Goal: Complete application form: Complete application form

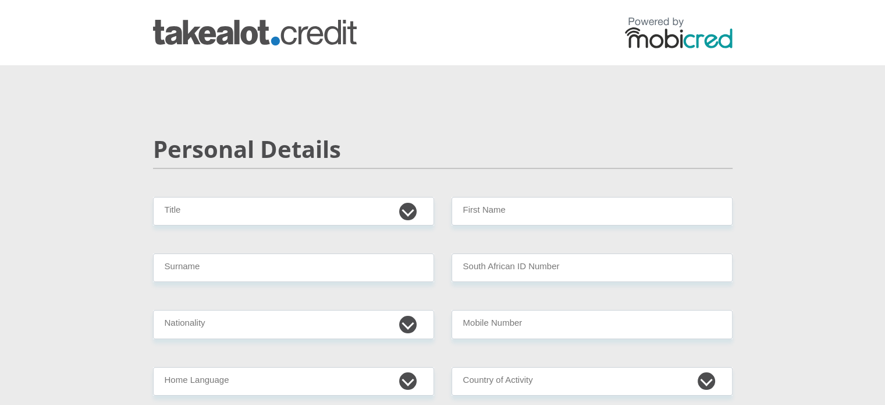
drag, startPoint x: 396, startPoint y: 226, endPoint x: 403, endPoint y: 215, distance: 13.3
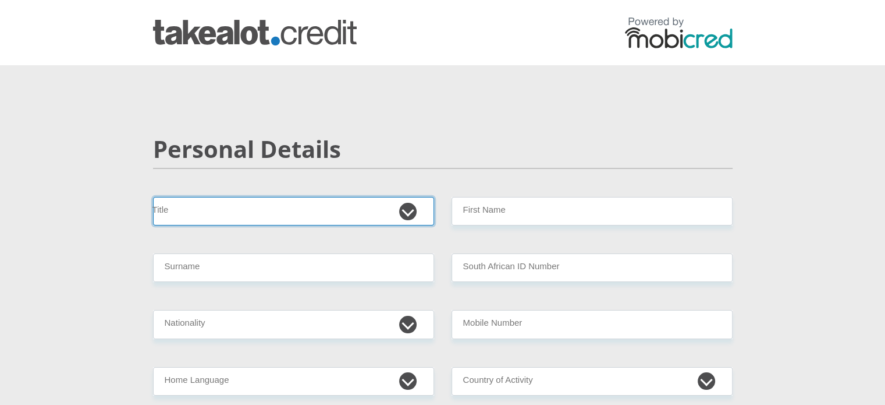
click at [403, 215] on select "Mr Ms Mrs Dr Other" at bounding box center [293, 211] width 281 height 29
select select "Ms"
click at [153, 197] on select "Mr Ms Mrs Dr Other" at bounding box center [293, 211] width 281 height 29
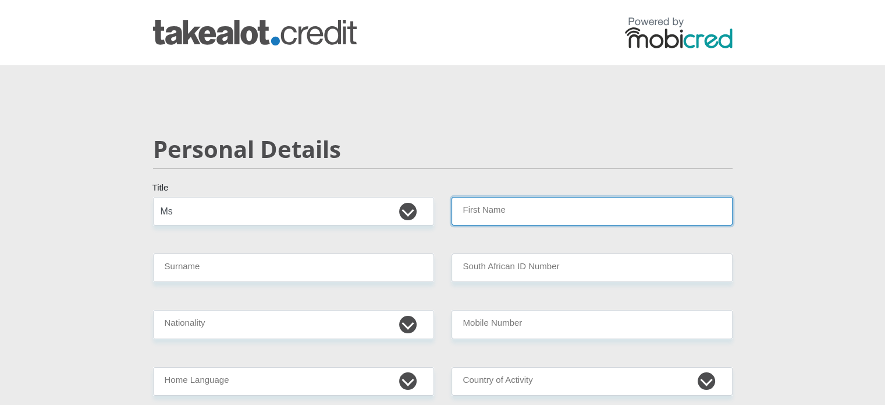
click at [543, 203] on input "First Name" at bounding box center [592, 211] width 281 height 29
type input "Omogolo"
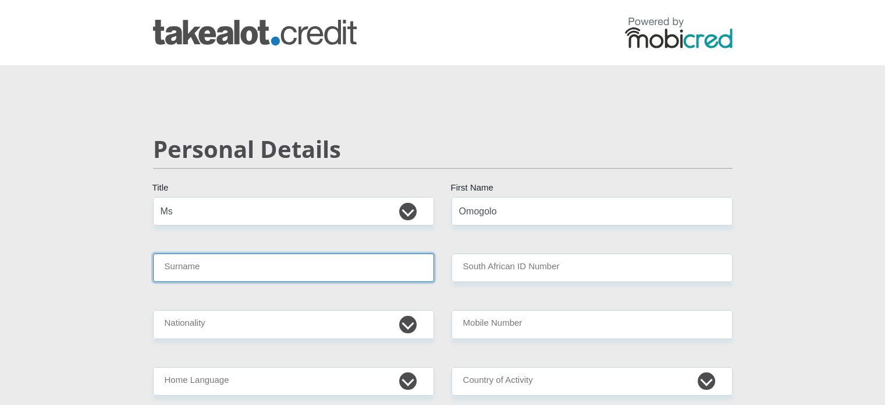
click at [342, 264] on input "Surname" at bounding box center [293, 267] width 281 height 29
type input "TONYANE"
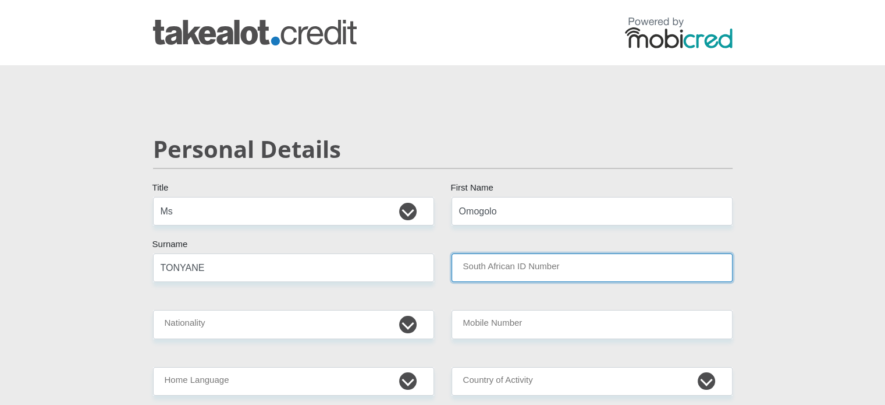
click at [585, 271] on input "South African ID Number" at bounding box center [592, 267] width 281 height 29
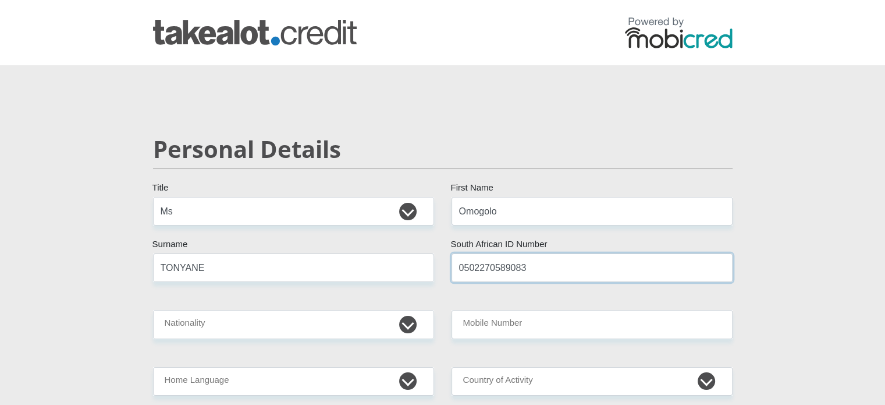
type input "0502270589083"
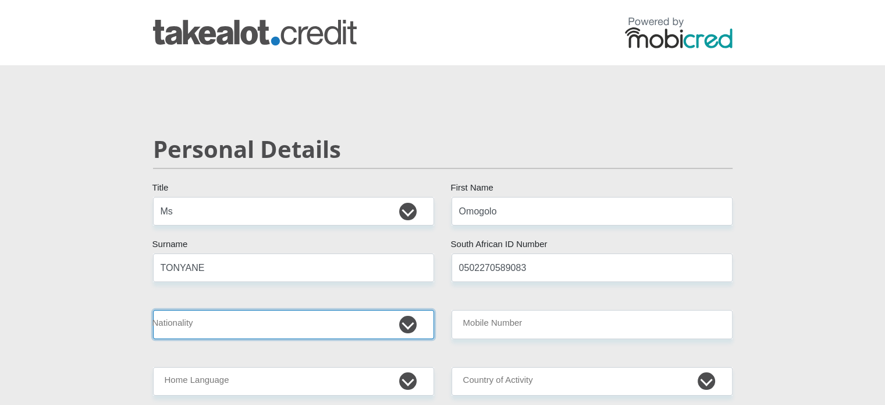
click at [373, 324] on select "South Africa Afghanistan Aland Islands Albania Algeria America Samoa American V…" at bounding box center [293, 324] width 281 height 29
select select "ZAF"
click at [153, 310] on select "South Africa Afghanistan Aland Islands Albania Algeria America Samoa American V…" at bounding box center [293, 324] width 281 height 29
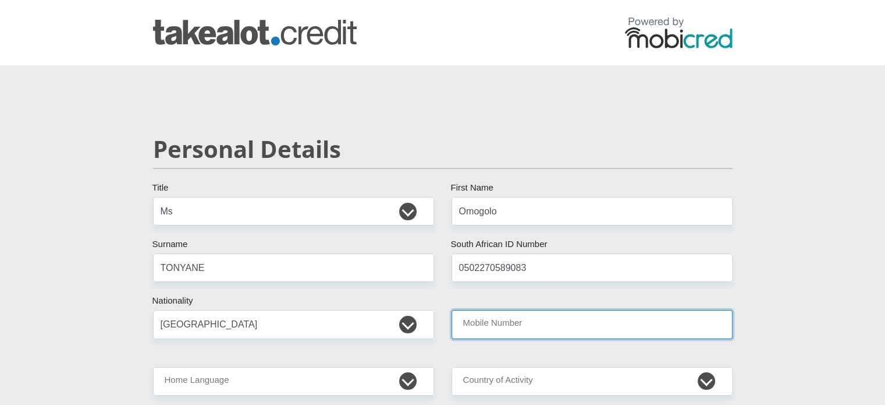
click at [506, 325] on input "Mobile Number" at bounding box center [592, 324] width 281 height 29
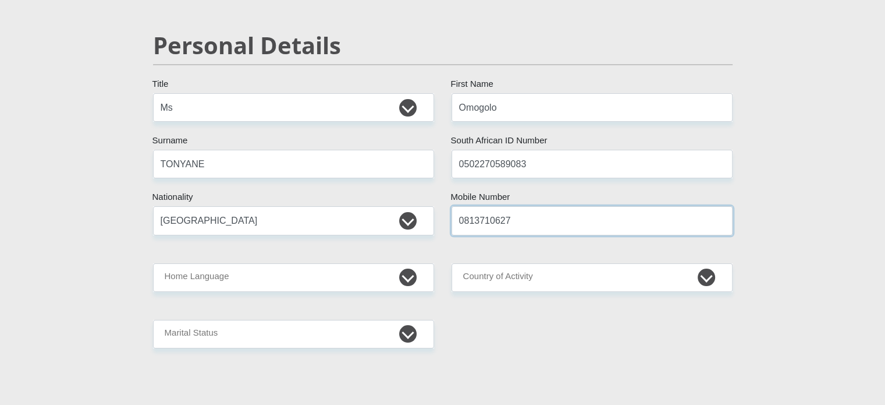
scroll to position [105, 0]
type input "0813710627"
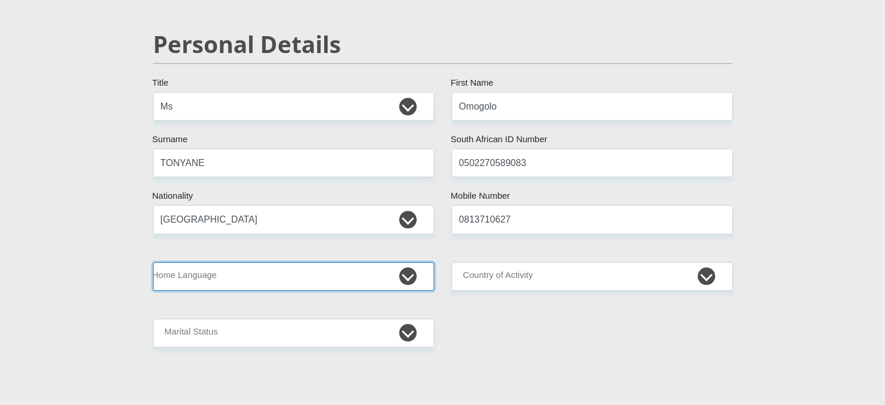
click at [262, 279] on select "Afrikaans English Sepedi South Ndebele Southern Sotho Swati Tsonga Tswana Venda…" at bounding box center [293, 276] width 281 height 29
select select "tsn"
click at [153, 262] on select "Afrikaans English Sepedi South Ndebele Southern Sotho Swati Tsonga Tswana Venda…" at bounding box center [293, 276] width 281 height 29
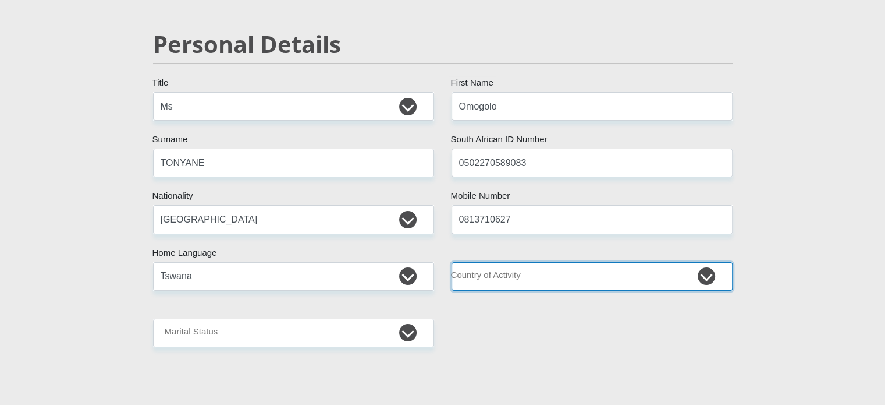
click at [515, 280] on select "South Africa Afghanistan Aland Islands Albania Algeria America Samoa American V…" at bounding box center [592, 276] width 281 height 29
select select "ZAF"
click at [452, 262] on select "South Africa Afghanistan Aland Islands Albania Algeria America Samoa American V…" at bounding box center [592, 276] width 281 height 29
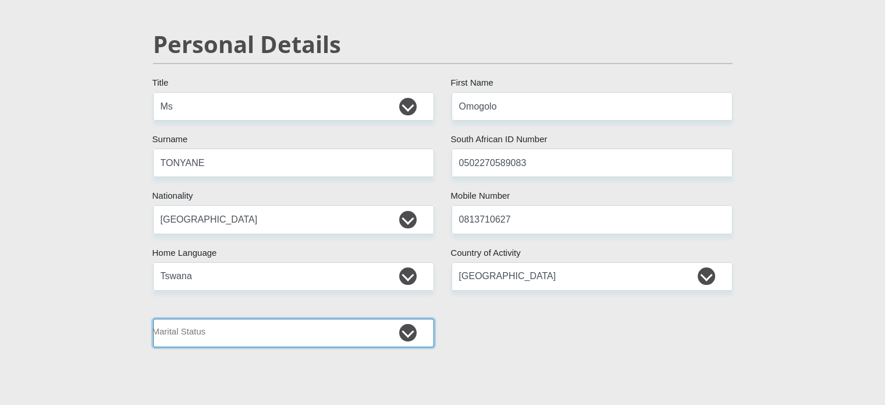
click at [322, 332] on select "Married ANC Single Divorced Widowed Married COP or Customary Law" at bounding box center [293, 332] width 281 height 29
select select "2"
click at [153, 318] on select "Married ANC Single Divorced Widowed Married COP or Customary Law" at bounding box center [293, 332] width 281 height 29
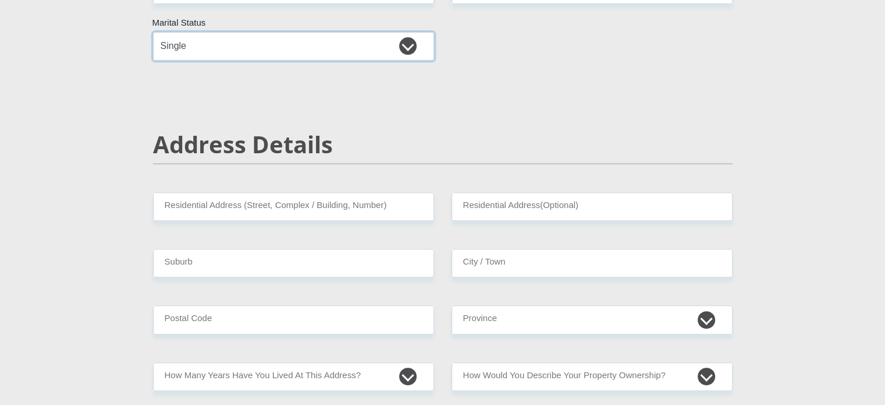
scroll to position [393, 0]
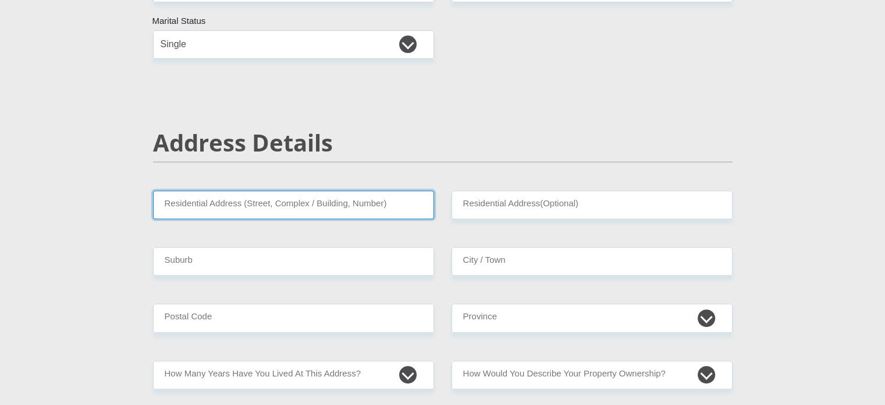
click at [279, 200] on input "Residential Address (Street, Complex / Building, Number)" at bounding box center [293, 204] width 281 height 29
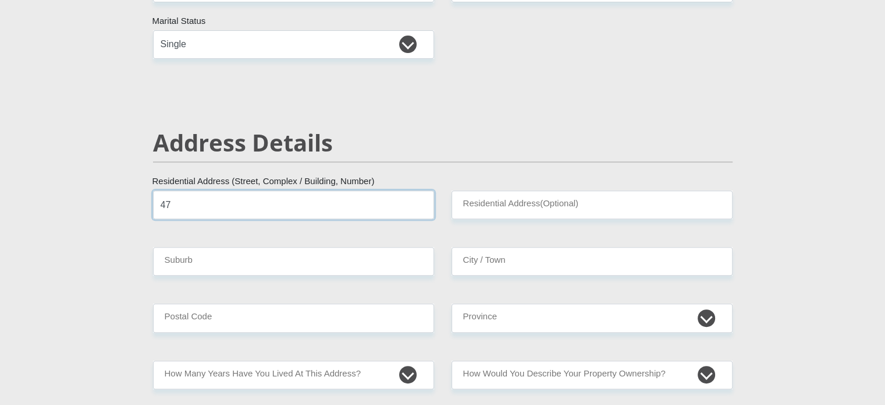
type input "4"
type input "23 Ebury Avenue"
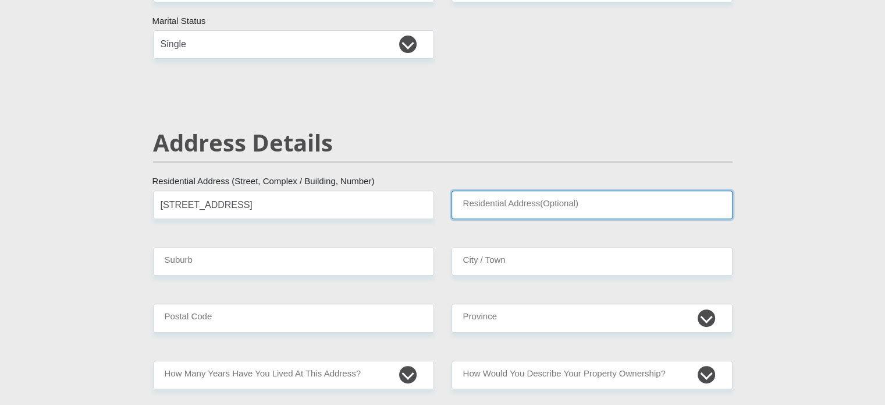
click at [554, 197] on input "Residential Address(Optional)" at bounding box center [592, 204] width 281 height 29
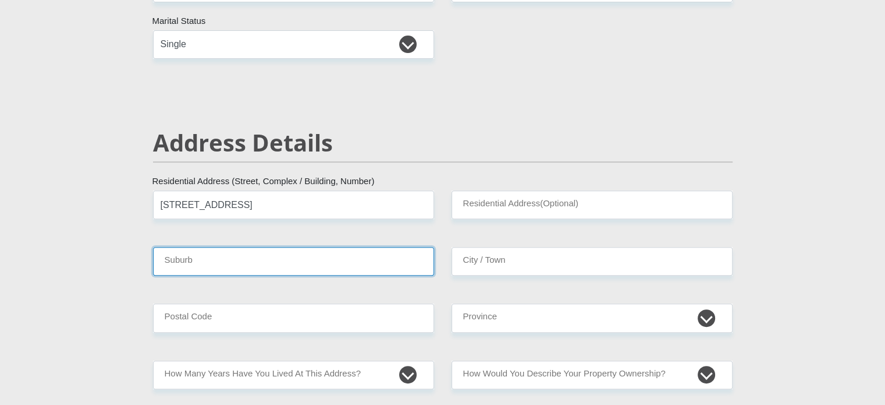
click at [312, 261] on input "Suburb" at bounding box center [293, 261] width 281 height 29
type input "Bryanston"
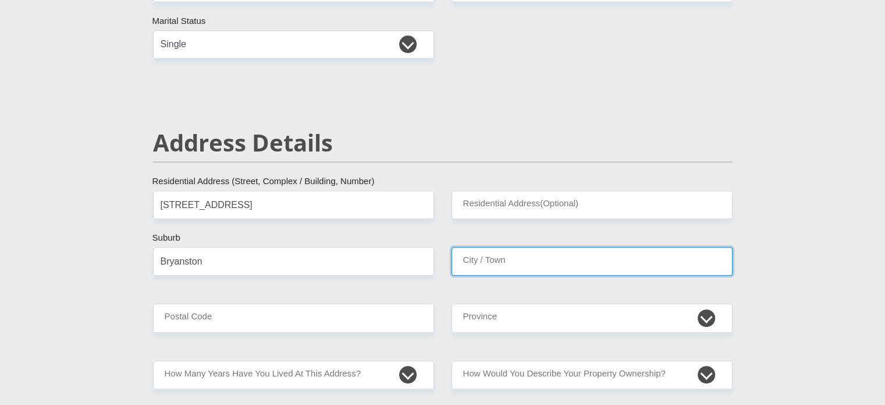
click at [520, 256] on input "City / Town" at bounding box center [592, 261] width 281 height 29
type input "Johannesburg"
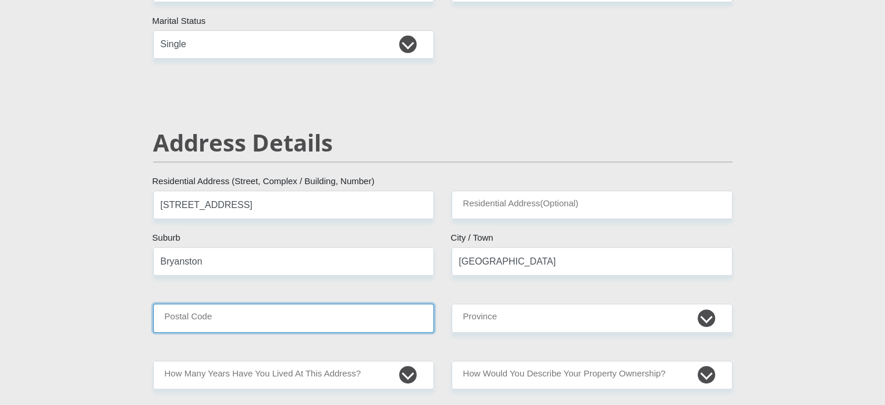
click at [353, 303] on input "Postal Code" at bounding box center [293, 317] width 281 height 29
type input "2191"
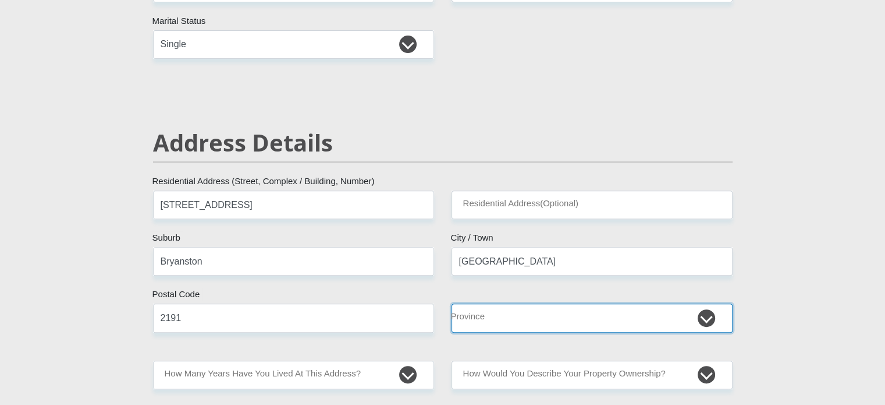
click at [508, 311] on select "Eastern Cape Free State Gauteng KwaZulu-Natal Limpopo Mpumalanga Northern Cape …" at bounding box center [592, 317] width 281 height 29
select select "Gauteng"
click at [452, 303] on select "Eastern Cape Free State Gauteng KwaZulu-Natal Limpopo Mpumalanga Northern Cape …" at bounding box center [592, 317] width 281 height 29
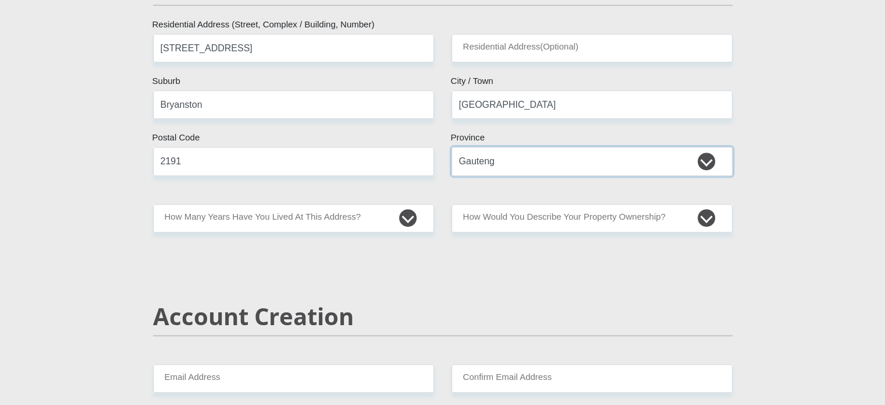
scroll to position [551, 0]
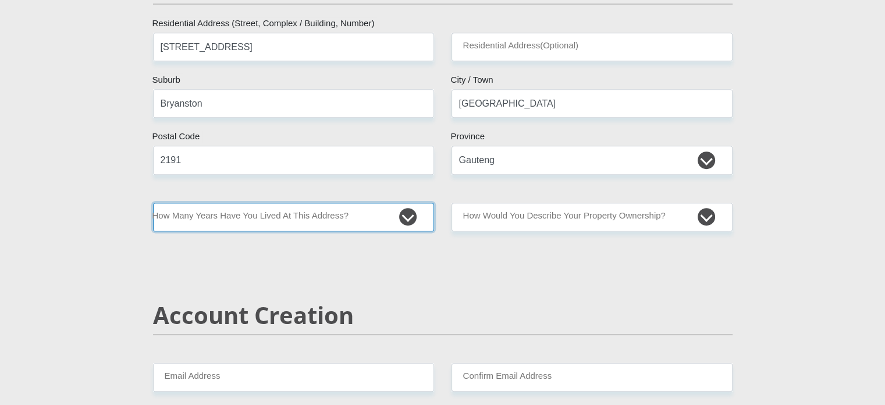
click at [272, 211] on select "less than 1 year 1-3 years 3-5 years 5+ years" at bounding box center [293, 217] width 281 height 29
select select "0"
click at [153, 203] on select "less than 1 year 1-3 years 3-5 years 5+ years" at bounding box center [293, 217] width 281 height 29
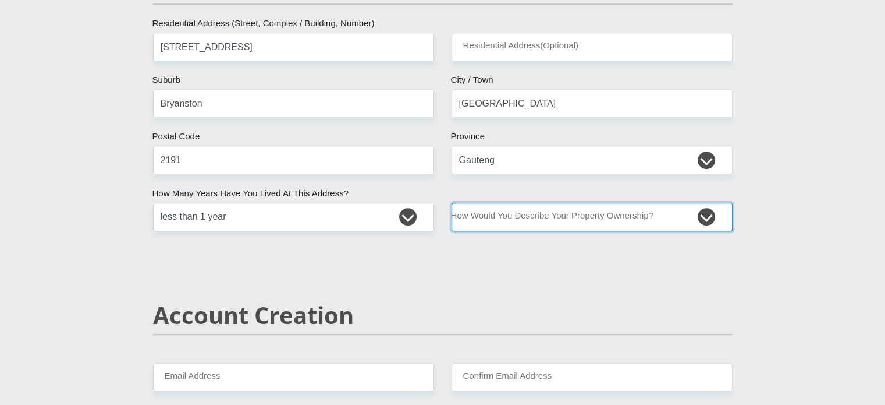
click at [517, 222] on select "Owned Rented Family Owned Company Dwelling" at bounding box center [592, 217] width 281 height 29
select select "Rented"
click at [452, 203] on select "Owned Rented Family Owned Company Dwelling" at bounding box center [592, 217] width 281 height 29
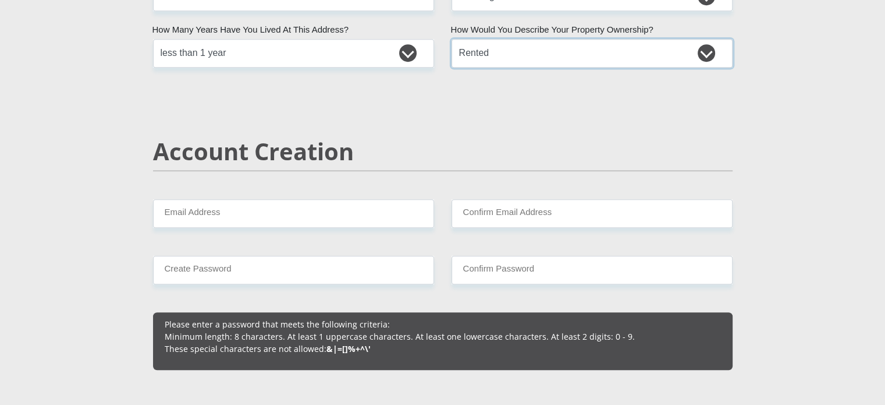
scroll to position [716, 0]
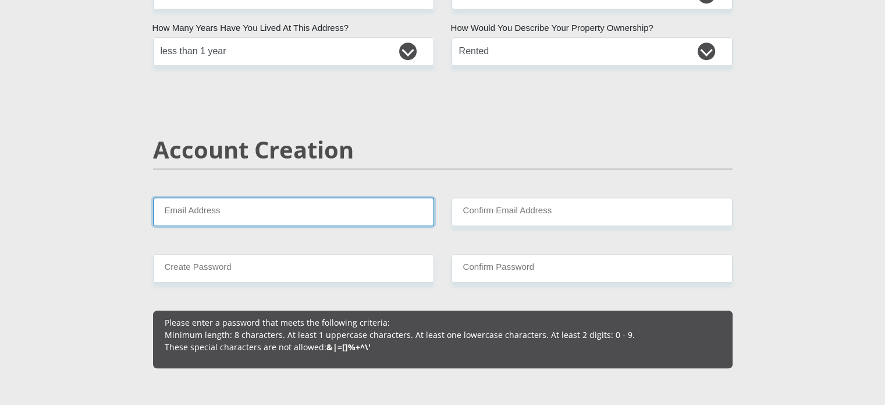
click at [298, 200] on input "Email Address" at bounding box center [293, 211] width 281 height 29
type input "omogolo.tonyane@gmail.com"
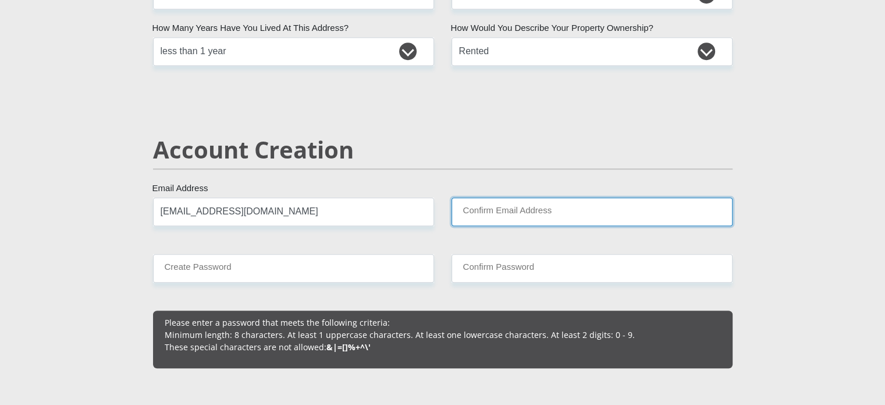
click at [508, 209] on input "Confirm Email Address" at bounding box center [592, 211] width 281 height 29
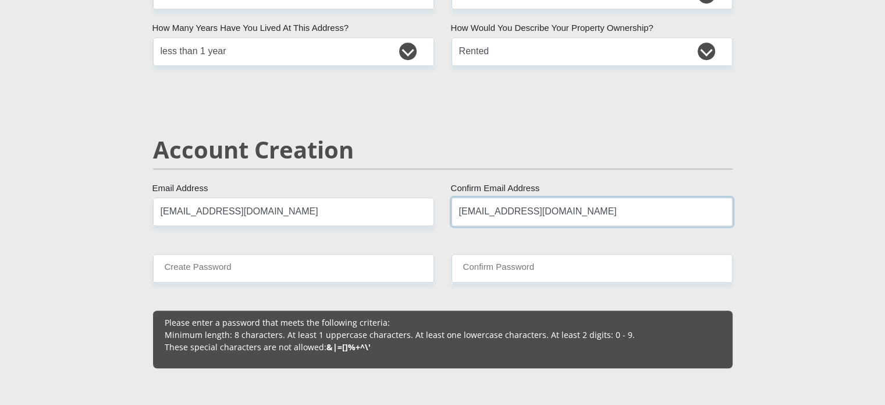
type input "omogolo.tonyane@gmail.com"
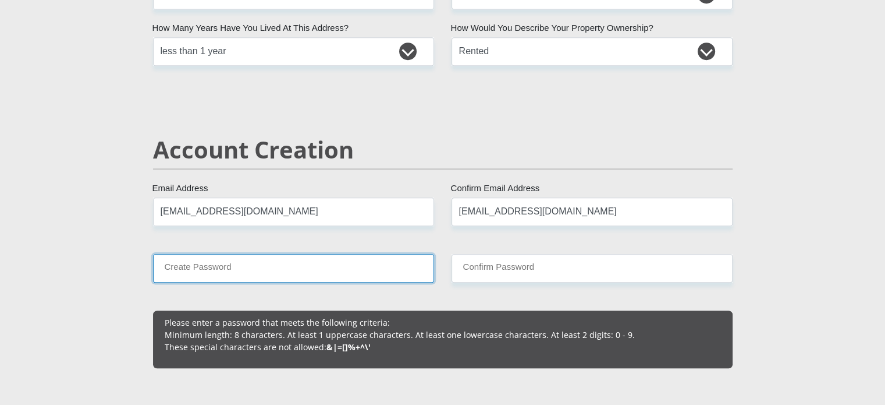
click at [319, 277] on input "Create Password" at bounding box center [293, 268] width 281 height 29
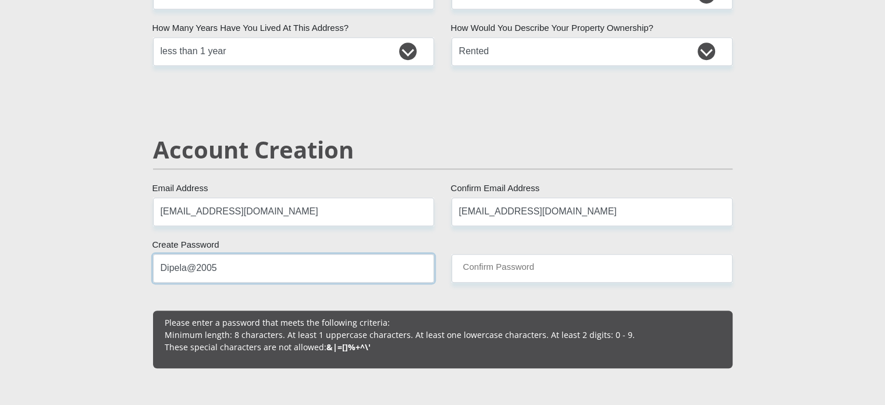
type input "Dipela@2005"
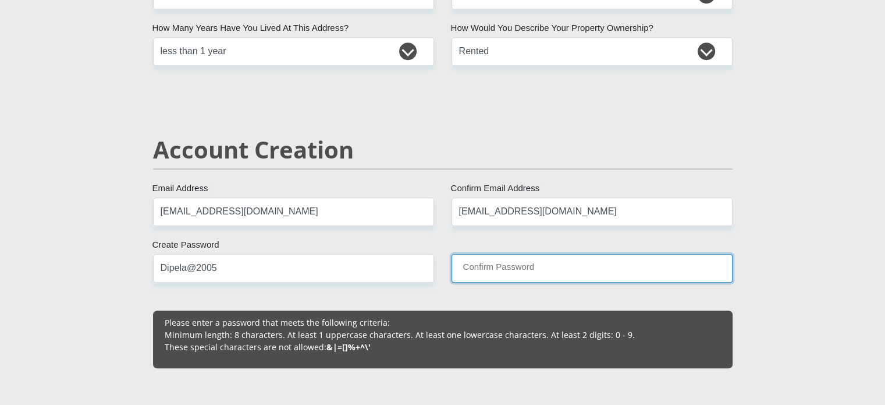
click at [601, 265] on input "Confirm Password" at bounding box center [592, 268] width 281 height 29
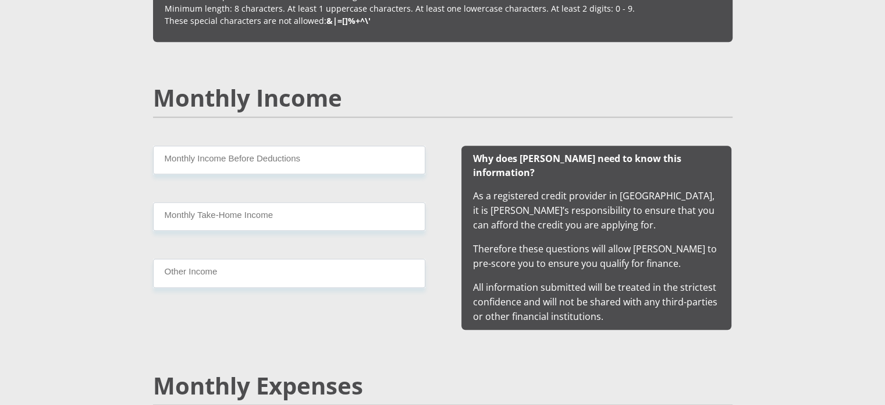
scroll to position [1050, 0]
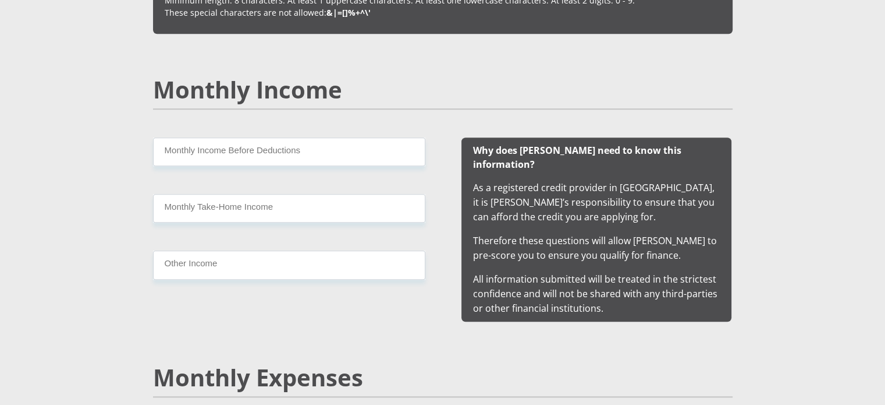
type input "Dipela@2005"
click at [321, 154] on input "Monthly Income Before Deductions" at bounding box center [289, 151] width 272 height 29
type input "9955"
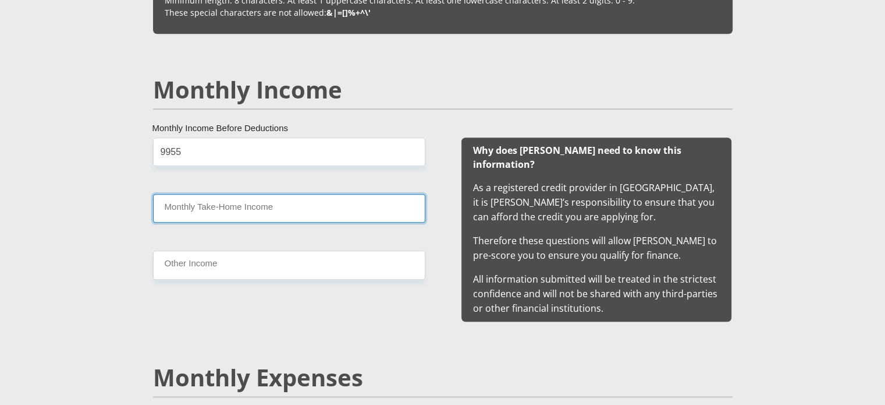
click at [249, 210] on input "Monthly Take-Home Income" at bounding box center [289, 208] width 272 height 29
type input "9500"
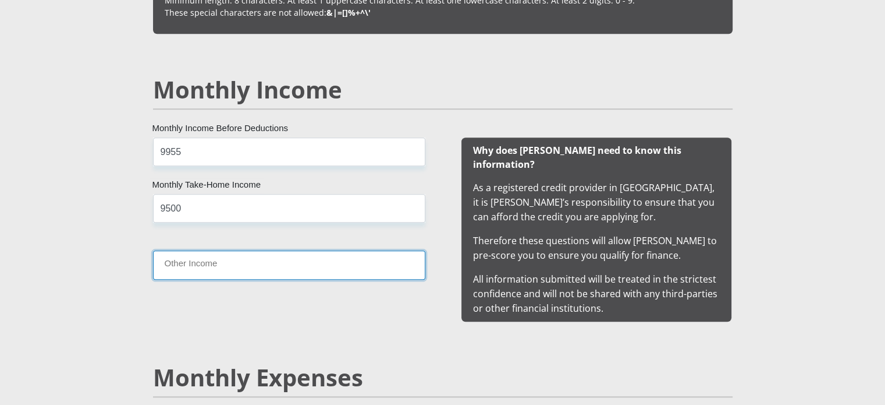
click at [242, 254] on input "Other Income" at bounding box center [289, 264] width 272 height 29
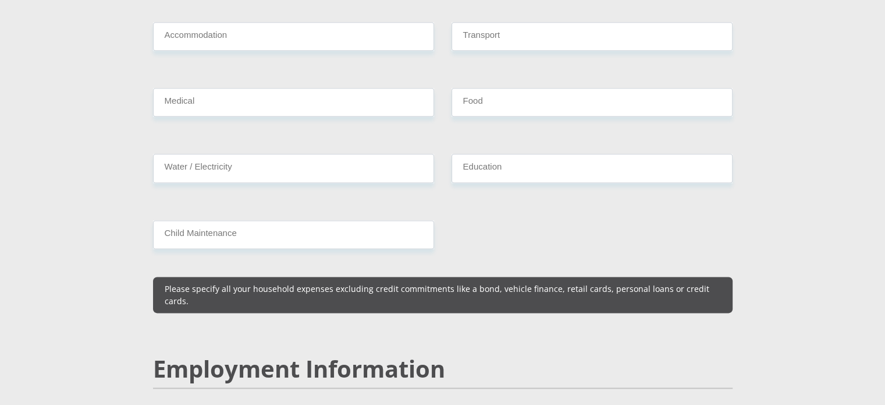
scroll to position [1455, 0]
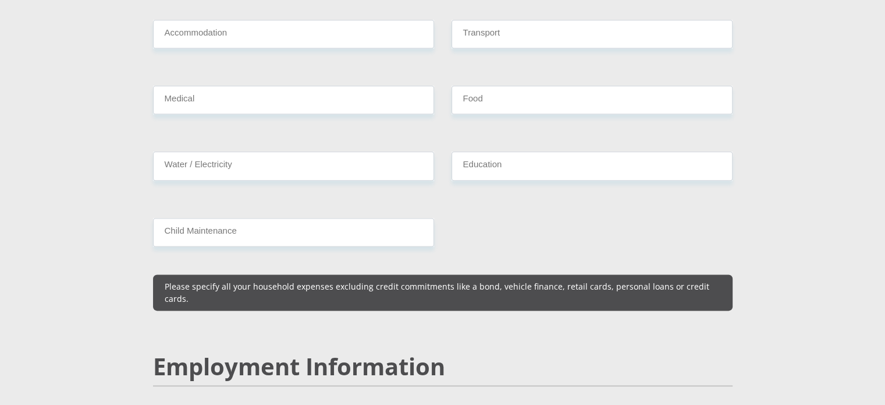
type input "0000"
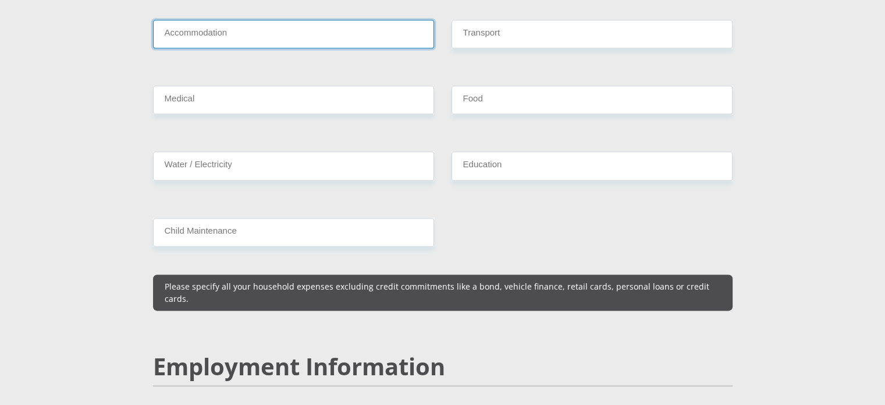
click at [296, 27] on input "Accommodation" at bounding box center [293, 34] width 281 height 29
type input "0"
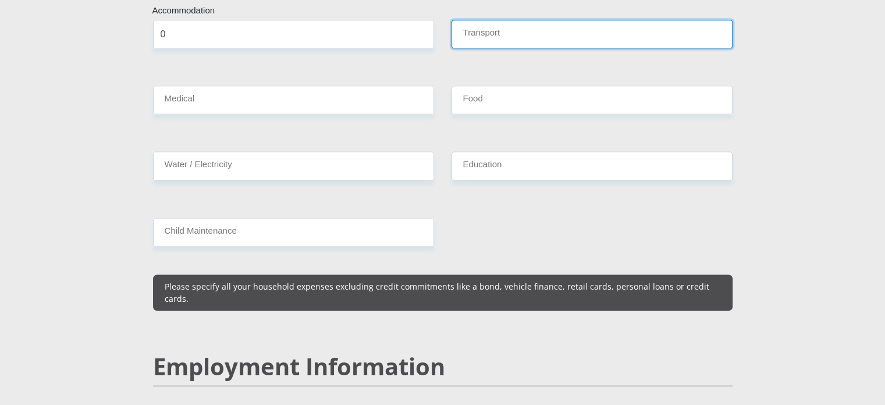
click at [491, 20] on input "Transport" at bounding box center [592, 34] width 281 height 29
type input "1610"
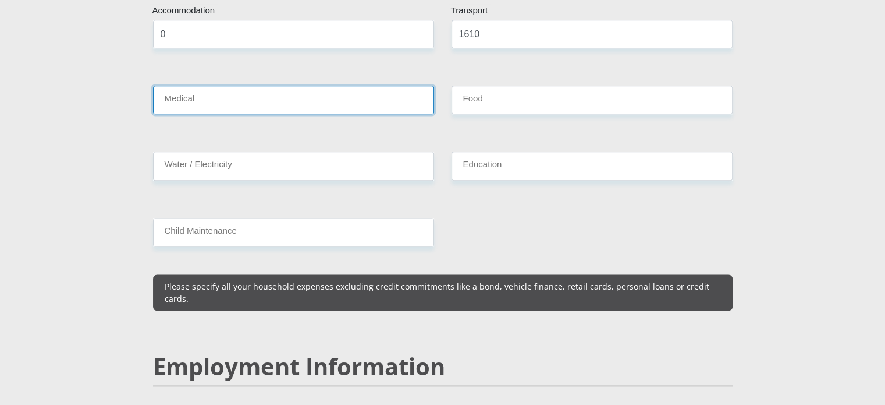
click at [265, 86] on input "Medical" at bounding box center [293, 100] width 281 height 29
type input "0"
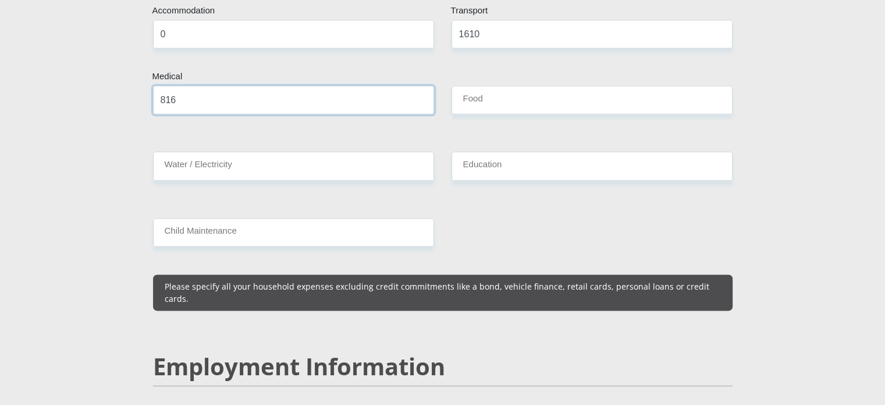
type input "816"
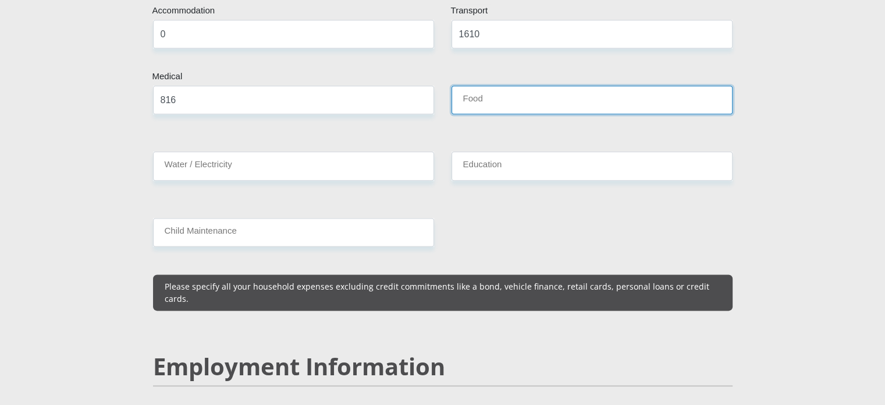
click at [662, 90] on input "Food" at bounding box center [592, 100] width 281 height 29
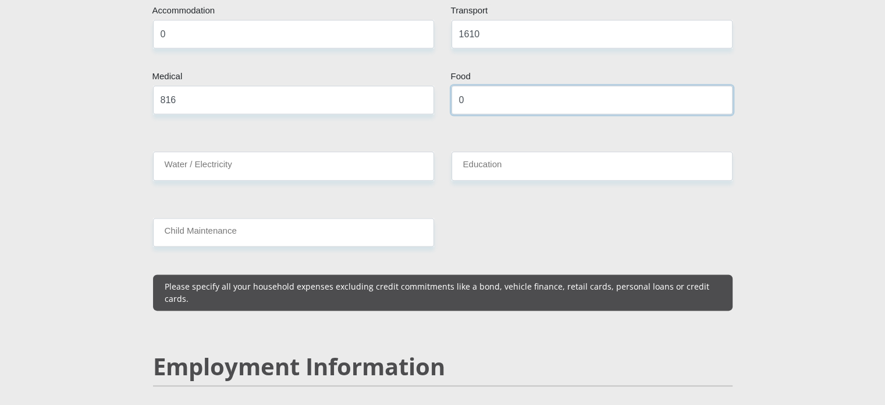
type input "0"
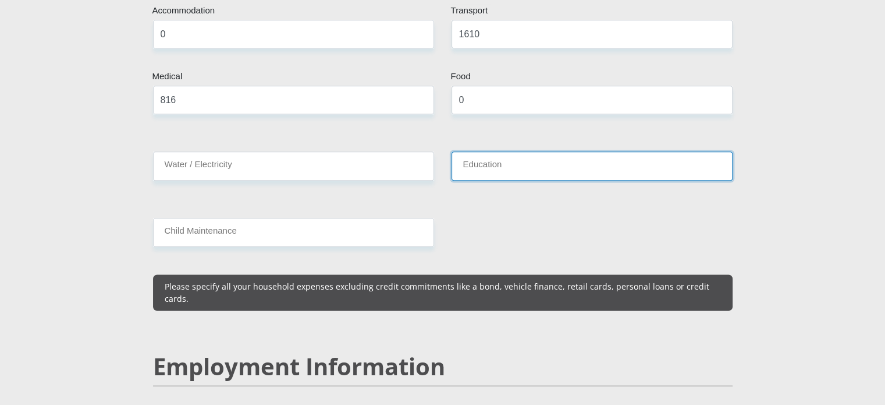
click at [629, 156] on input "Education" at bounding box center [592, 165] width 281 height 29
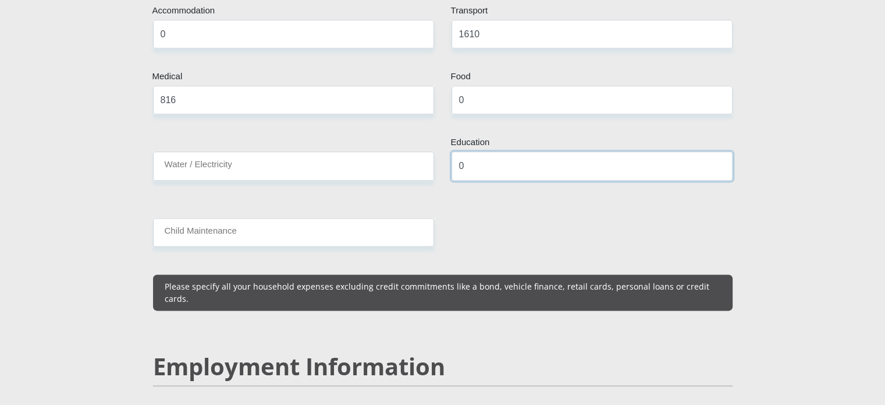
type input "0"
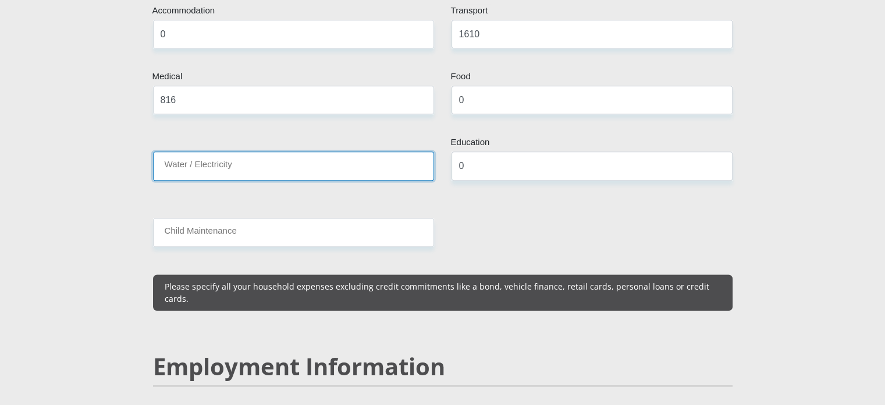
click at [390, 157] on input "Water / Electricity" at bounding box center [293, 165] width 281 height 29
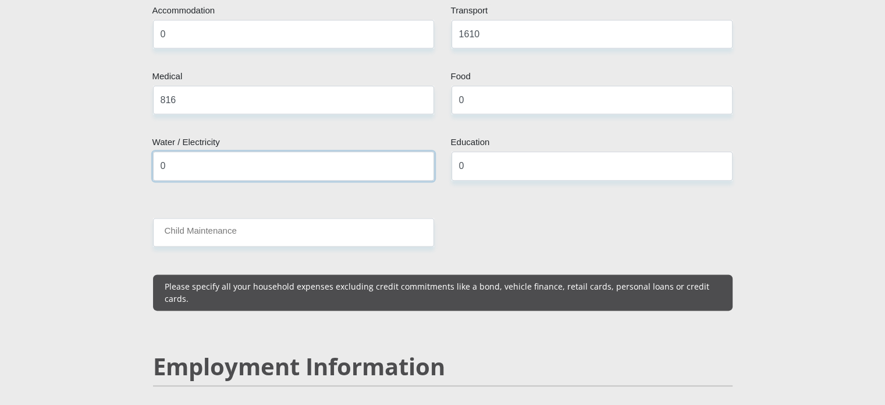
type input "0"
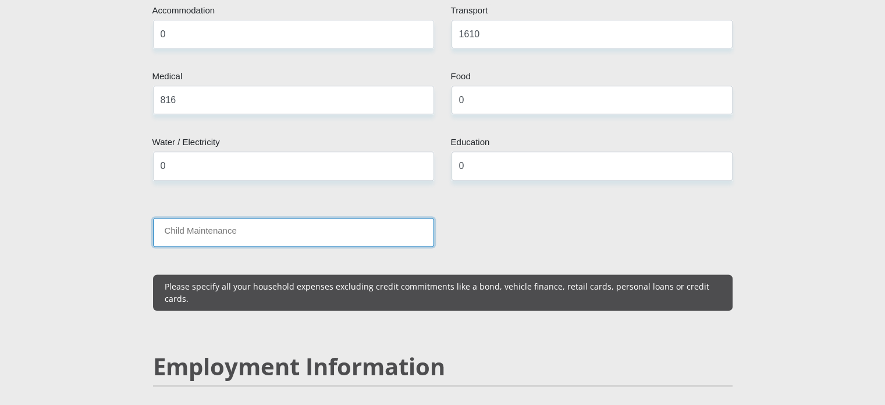
click at [334, 218] on input "Child Maintenance" at bounding box center [293, 232] width 281 height 29
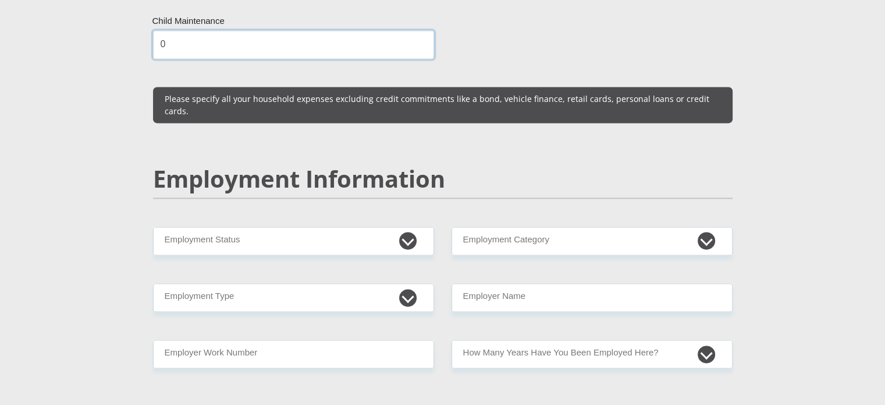
scroll to position [1649, 0]
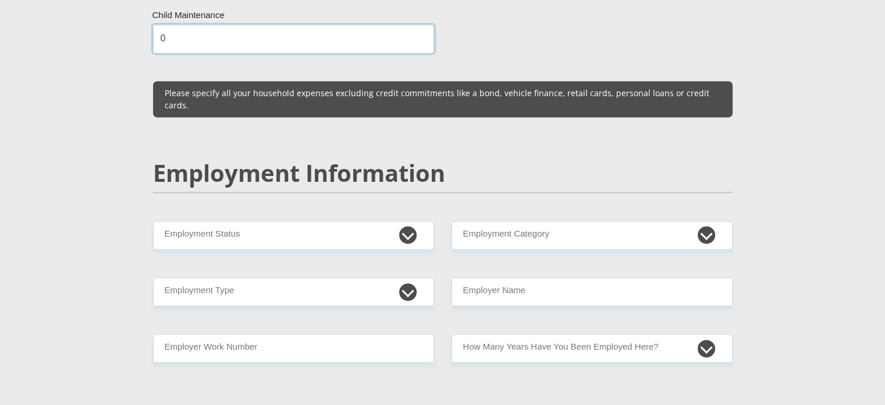
type input "0"
click at [303, 192] on div "Employment Information" at bounding box center [442, 190] width 597 height 62
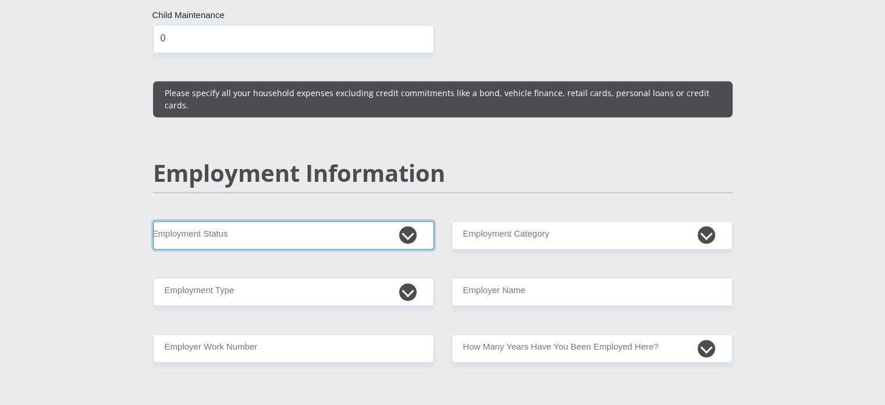
click at [418, 221] on select "Permanent/Full-time Part-time/Casual Contract Worker Self-Employed Housewife Re…" at bounding box center [293, 235] width 281 height 29
select select "1"
click at [153, 221] on select "Permanent/Full-time Part-time/Casual Contract Worker Self-Employed Housewife Re…" at bounding box center [293, 235] width 281 height 29
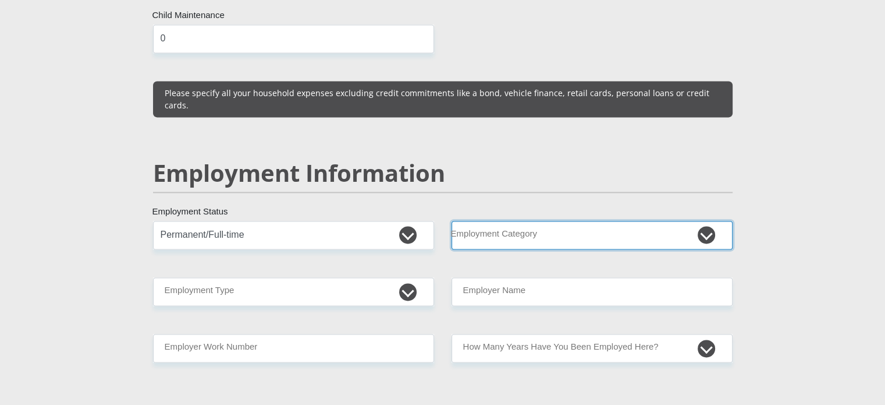
click at [545, 221] on select "AGRICULTURE ALCOHOL & TOBACCO CONSTRUCTION MATERIALS METALLURGY EQUIPMENT FOR R…" at bounding box center [592, 235] width 281 height 29
click at [452, 221] on select "AGRICULTURE ALCOHOL & TOBACCO CONSTRUCTION MATERIALS METALLURGY EQUIPMENT FOR R…" at bounding box center [592, 235] width 281 height 29
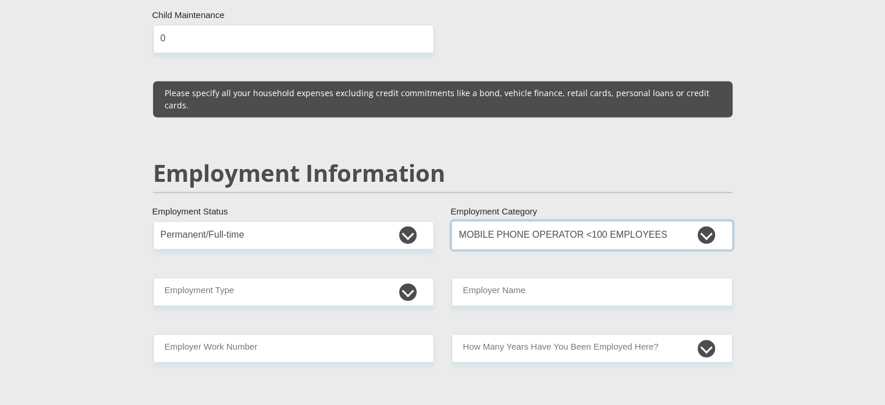
click at [543, 221] on select "AGRICULTURE ALCOHOL & TOBACCO CONSTRUCTION MATERIALS METALLURGY EQUIPMENT FOR R…" at bounding box center [592, 235] width 281 height 29
select select "67"
click at [452, 221] on select "AGRICULTURE ALCOHOL & TOBACCO CONSTRUCTION MATERIALS METALLURGY EQUIPMENT FOR R…" at bounding box center [592, 235] width 281 height 29
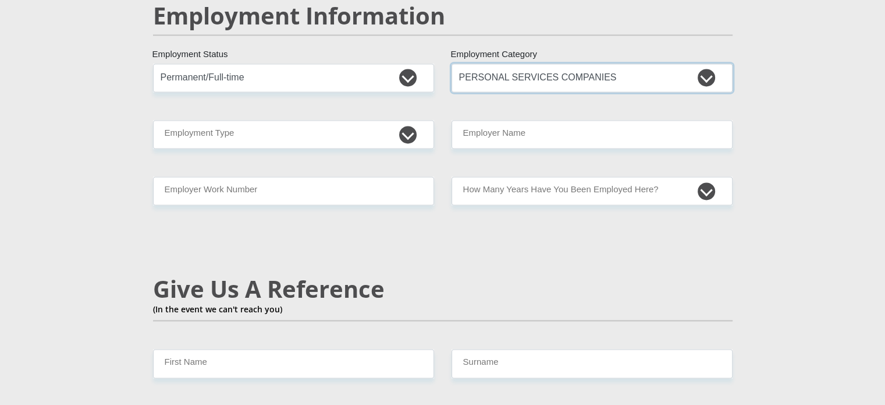
scroll to position [1806, 0]
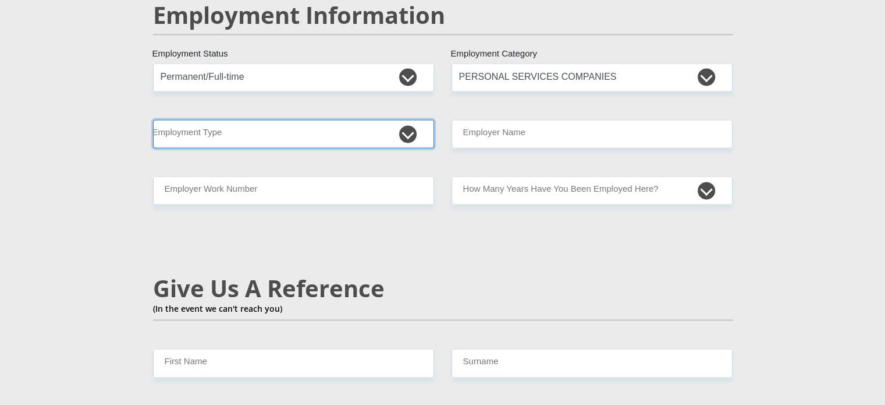
click at [349, 119] on select "College/Lecturer Craft Seller Creative Driver Executive Farmer Forces - Non Com…" at bounding box center [293, 133] width 281 height 29
select select "Unknown/Other"
click at [153, 119] on select "College/Lecturer Craft Seller Creative Driver Executive Farmer Forces - Non Com…" at bounding box center [293, 133] width 281 height 29
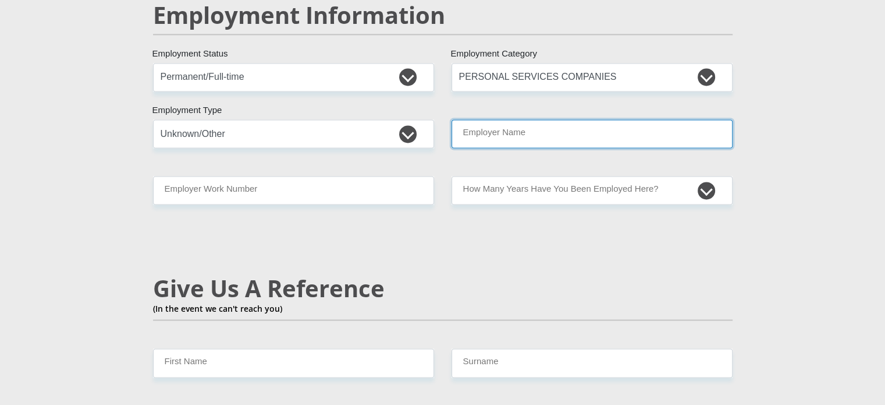
click at [515, 119] on input "Employer Name" at bounding box center [592, 133] width 281 height 29
type input "D"
type input "Tonyane"
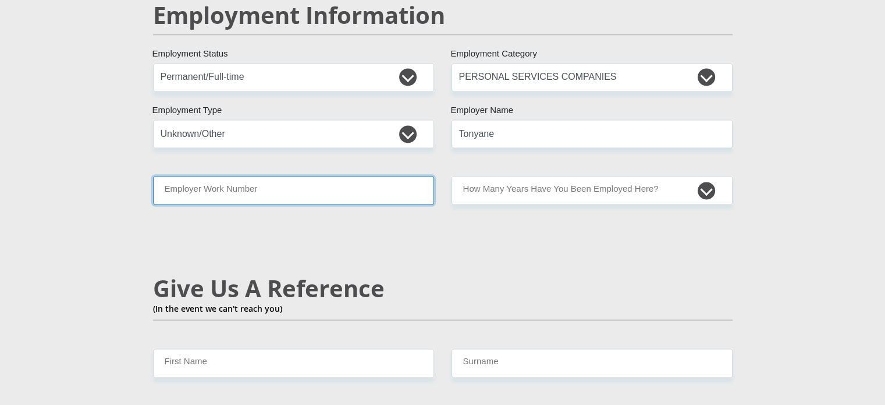
click at [353, 176] on input "Employer Work Number" at bounding box center [293, 190] width 281 height 29
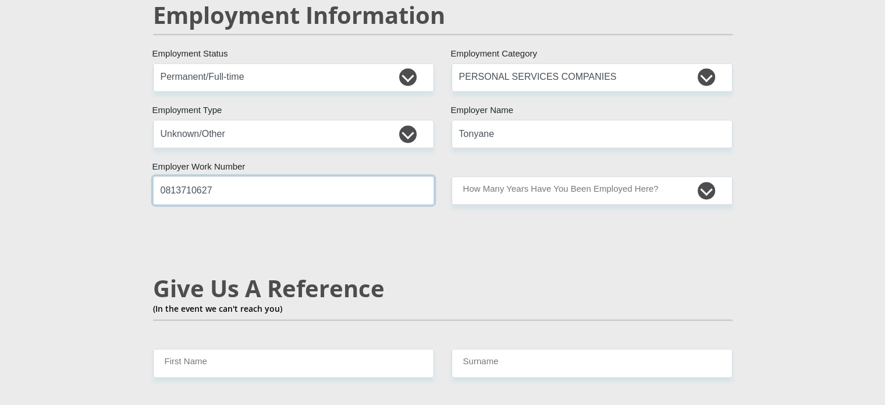
type input "0813710627"
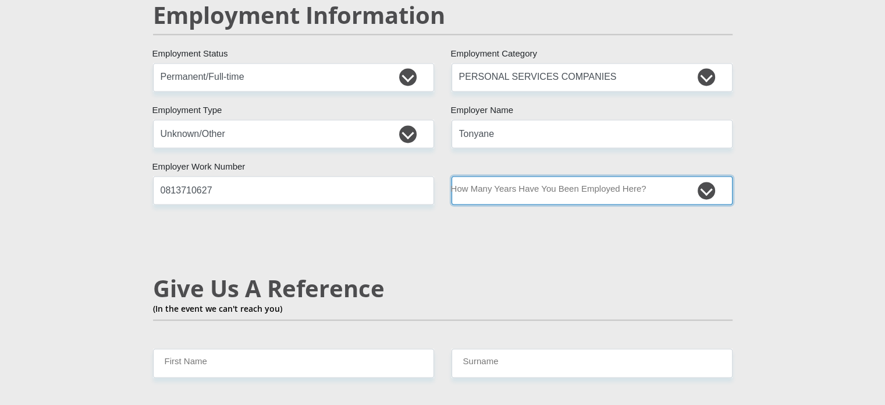
click at [544, 176] on select "less than 1 year 1-3 years 3-5 years 5+ years" at bounding box center [592, 190] width 281 height 29
select select "24"
click at [452, 176] on select "less than 1 year 1-3 years 3-5 years 5+ years" at bounding box center [592, 190] width 281 height 29
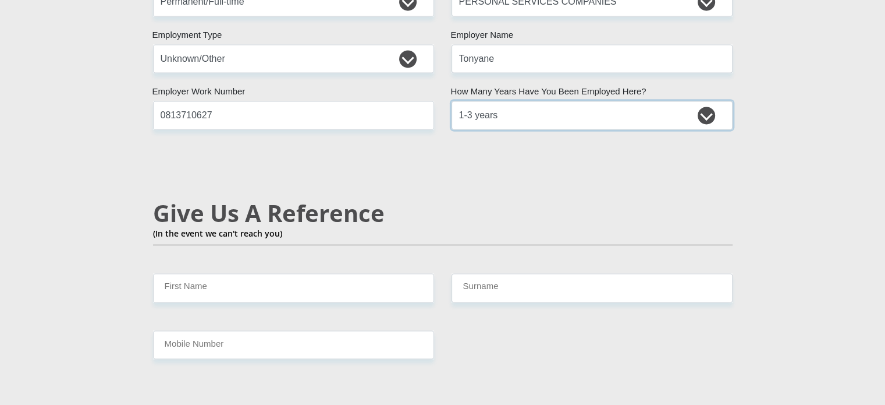
scroll to position [1883, 0]
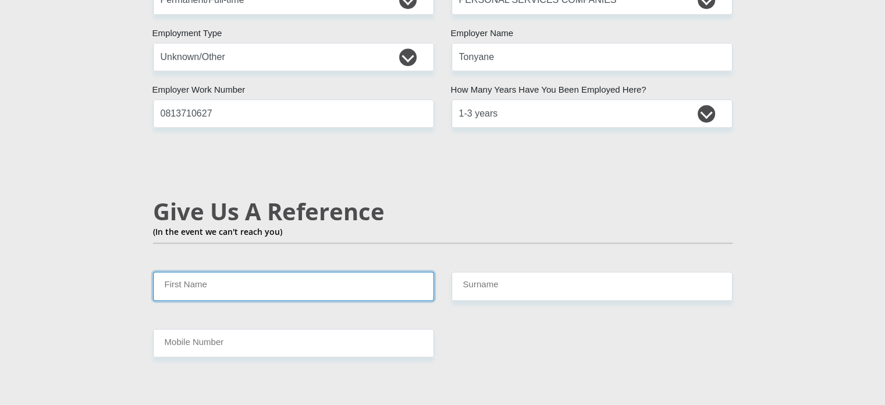
click at [197, 271] on input "First Name" at bounding box center [293, 285] width 281 height 29
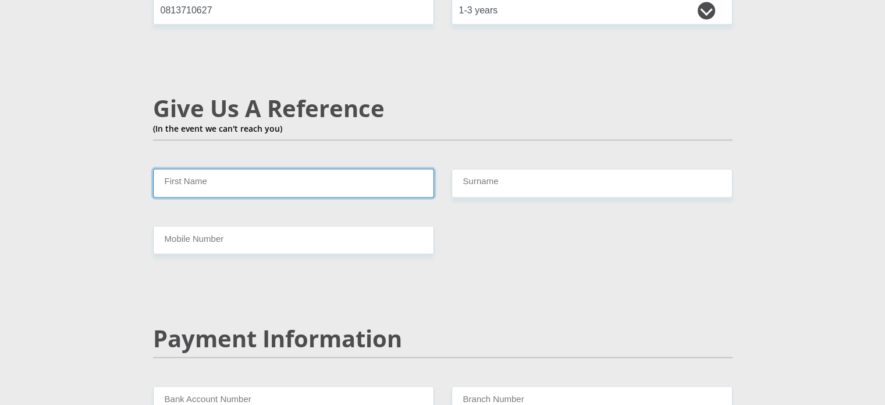
scroll to position [1986, 0]
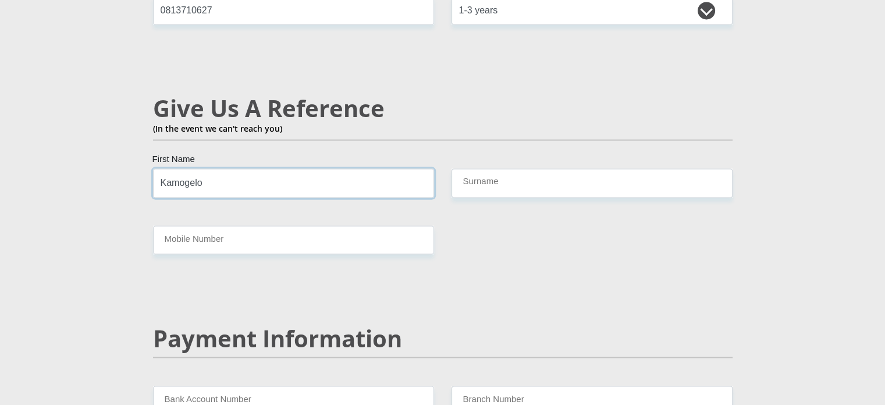
type input "Kamogelo"
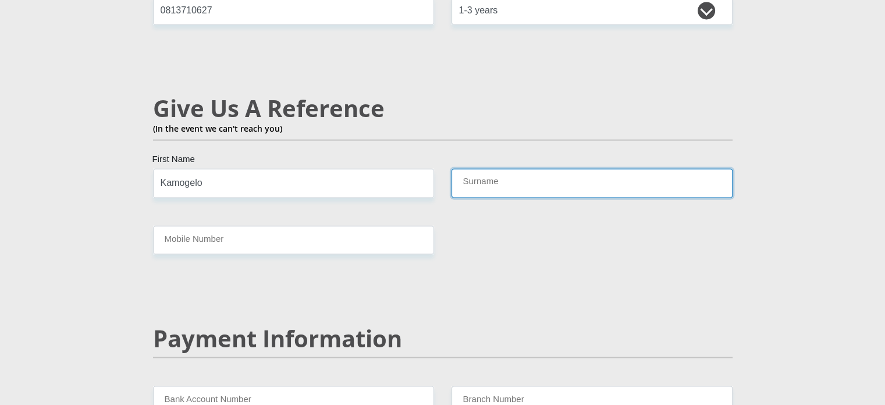
click at [506, 168] on input "Surname" at bounding box center [592, 182] width 281 height 29
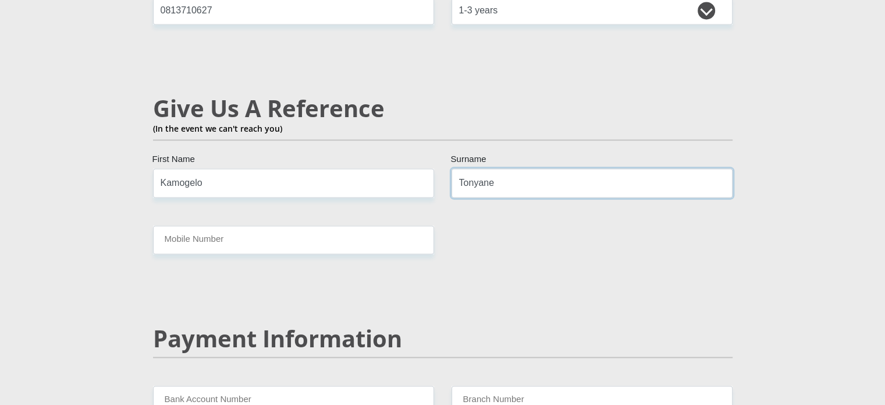
type input "Tonyane"
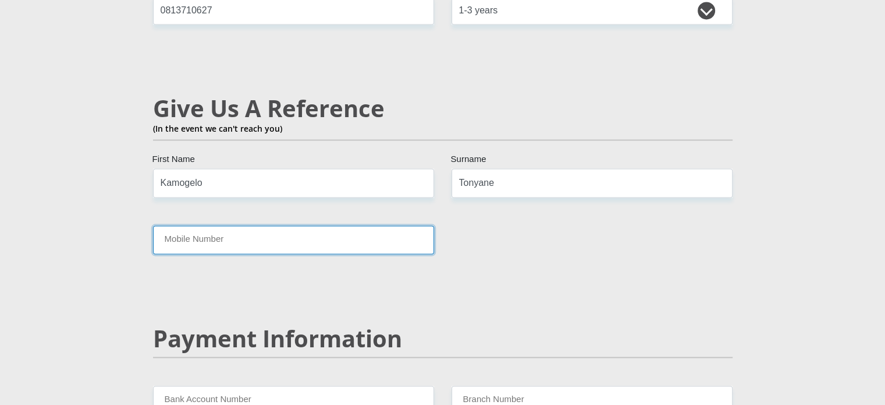
click at [261, 225] on input "Mobile Number" at bounding box center [293, 239] width 281 height 29
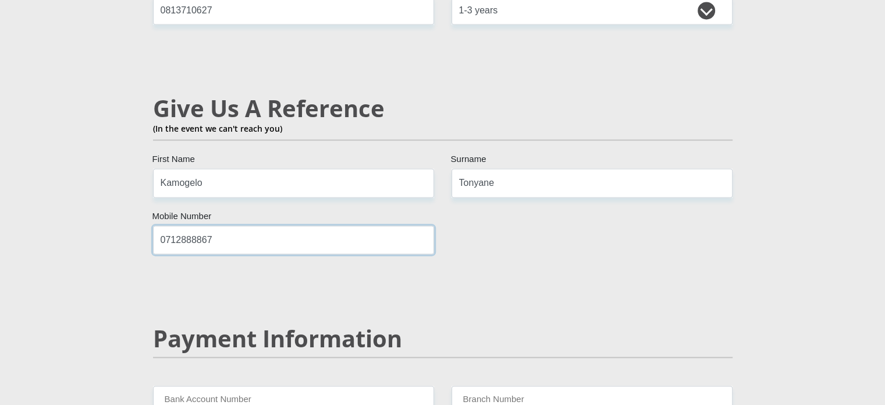
scroll to position [2140, 0]
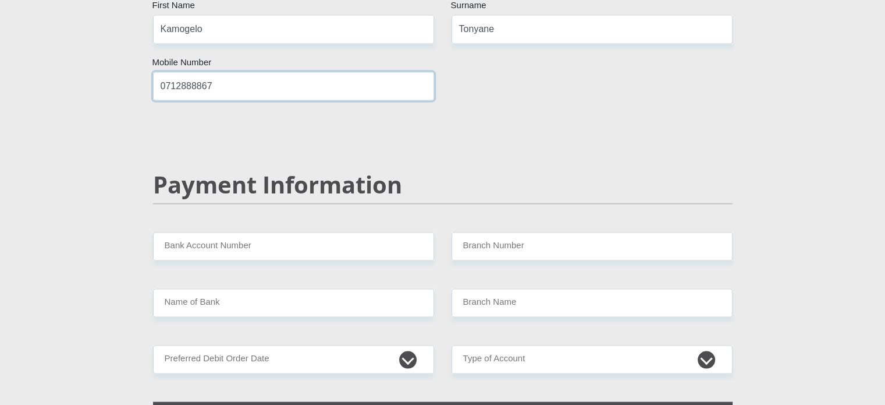
type input "0712888867"
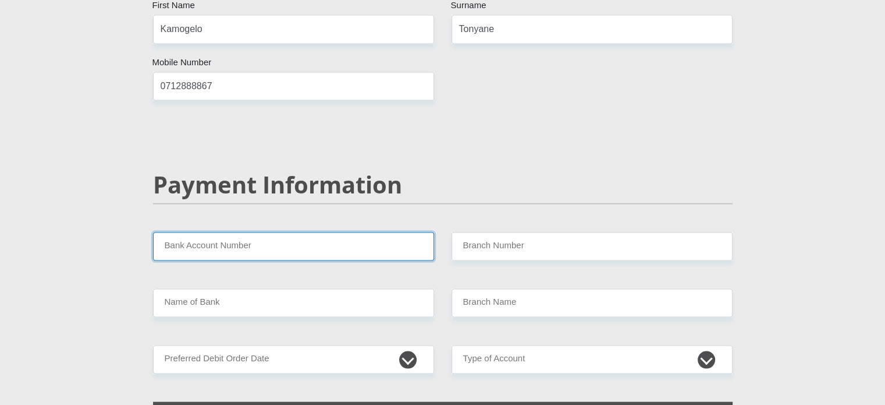
click at [199, 232] on input "Bank Account Number" at bounding box center [293, 246] width 281 height 29
type input "Investec"
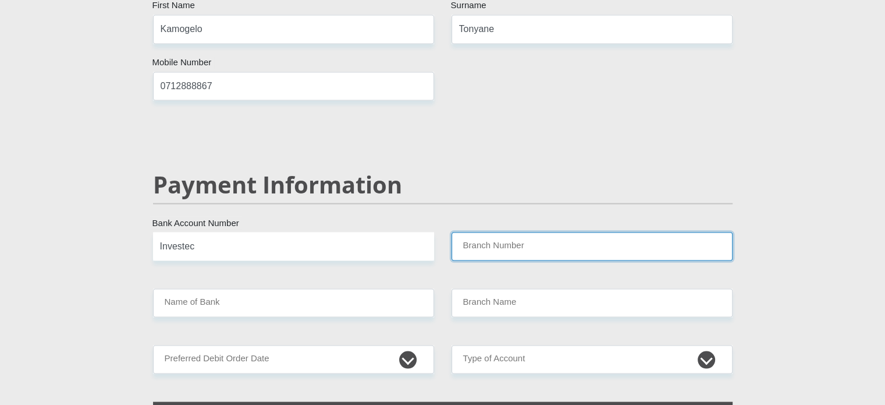
drag, startPoint x: 554, startPoint y: 232, endPoint x: 552, endPoint y: 214, distance: 18.1
click at [552, 232] on input "Branch Number" at bounding box center [592, 246] width 281 height 29
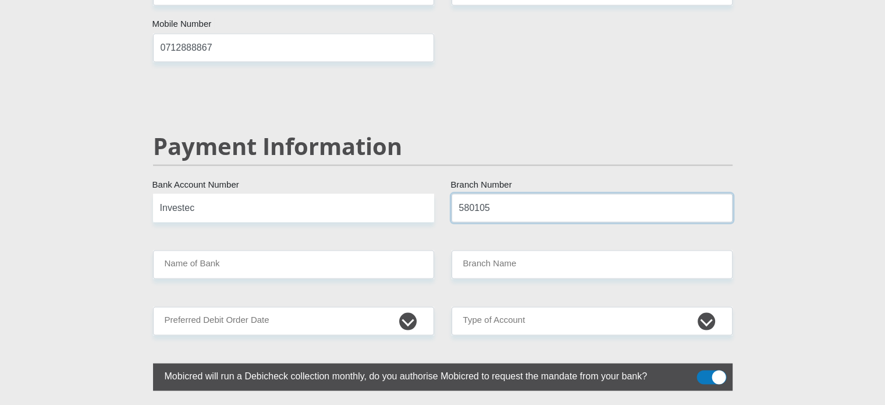
scroll to position [2179, 0]
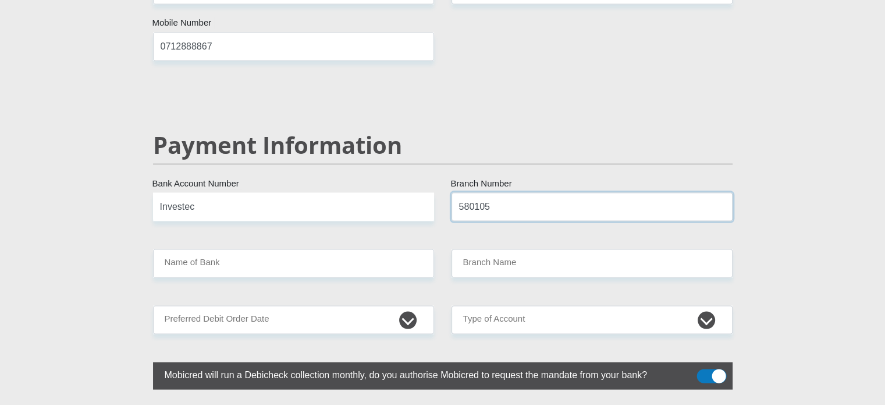
type input "580105"
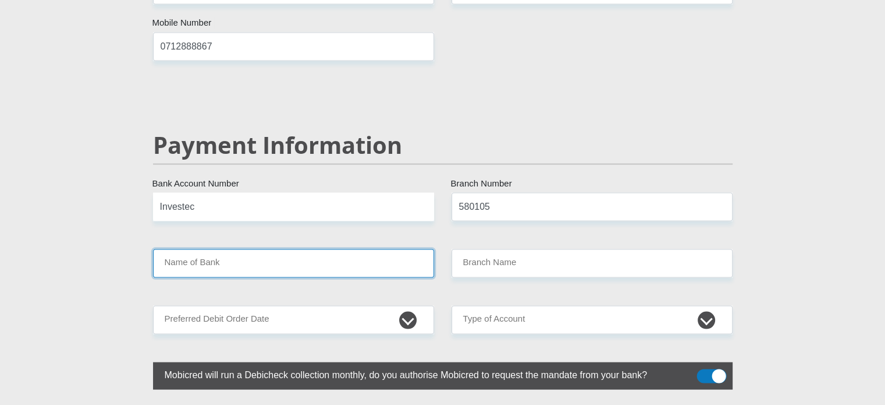
click at [231, 249] on input "Name of Bank" at bounding box center [293, 263] width 281 height 29
type input "INVESTEC BANK LIMITED"
type input "INVESTEC BANK GRAYSTON DRIVE"
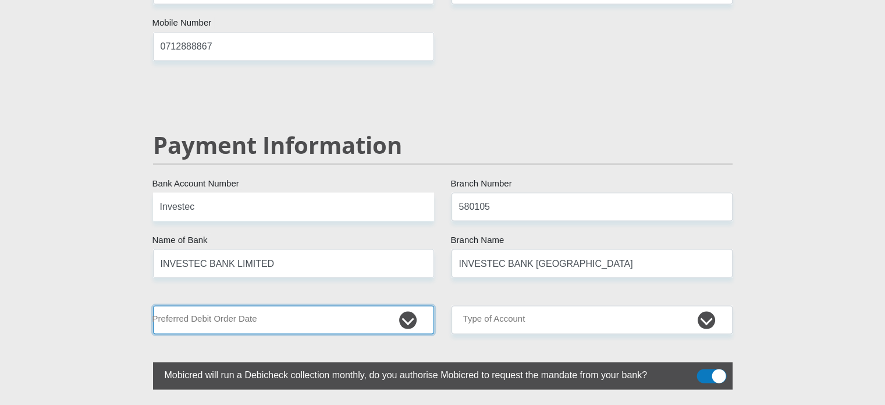
click at [324, 305] on select "1st 2nd 3rd 4th 5th 7th 18th 19th 20th 21st 22nd 23rd 24th 25th 26th 27th 28th …" at bounding box center [293, 319] width 281 height 29
select select "30"
click at [153, 305] on select "1st 2nd 3rd 4th 5th 7th 18th 19th 20th 21st 22nd 23rd 24th 25th 26th 27th 28th …" at bounding box center [293, 319] width 281 height 29
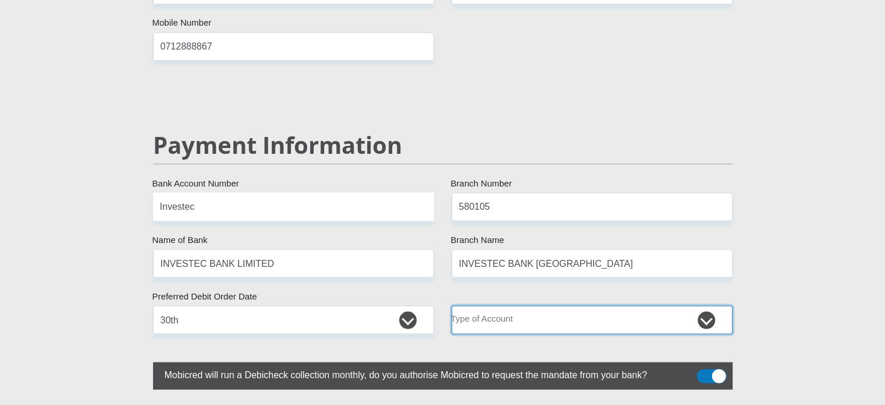
click at [541, 305] on select "Cheque Savings" at bounding box center [592, 319] width 281 height 29
select select "CUR"
click at [452, 305] on select "Cheque Savings" at bounding box center [592, 319] width 281 height 29
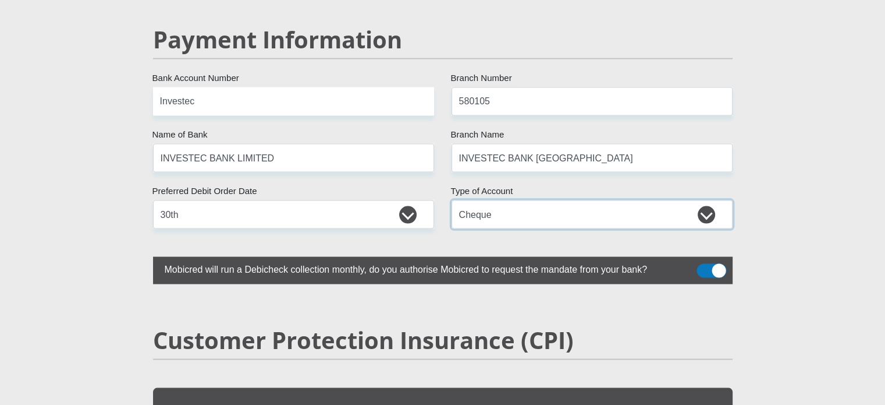
scroll to position [2284, 0]
click at [243, 88] on input "Investec" at bounding box center [293, 102] width 281 height 29
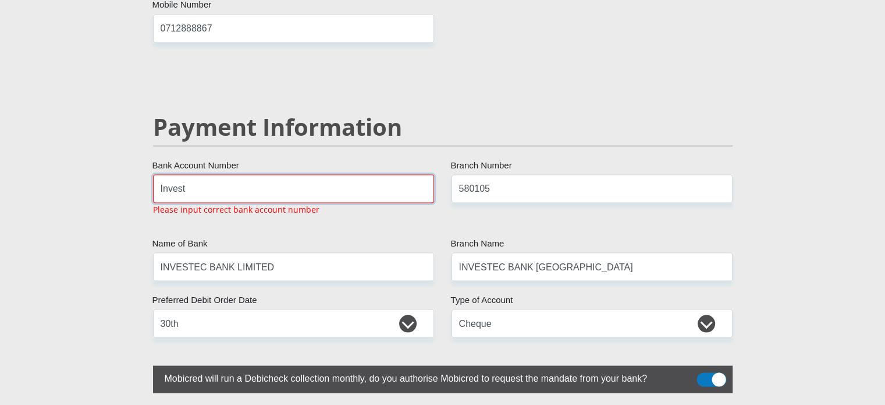
scroll to position [2197, 0]
type input "I"
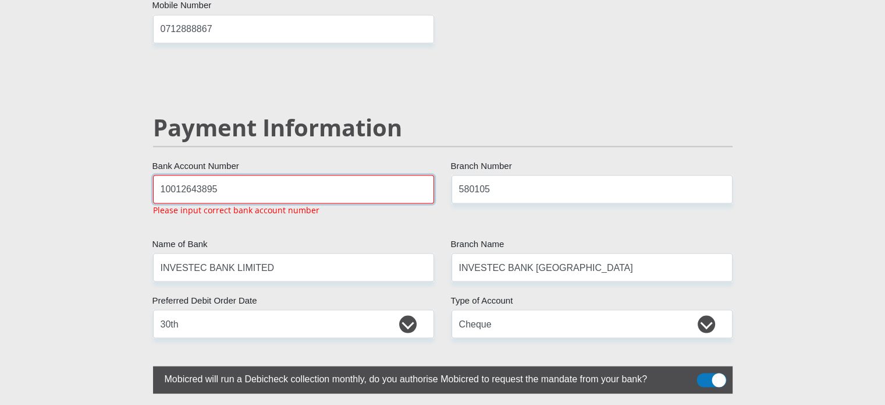
type input "10012643895"
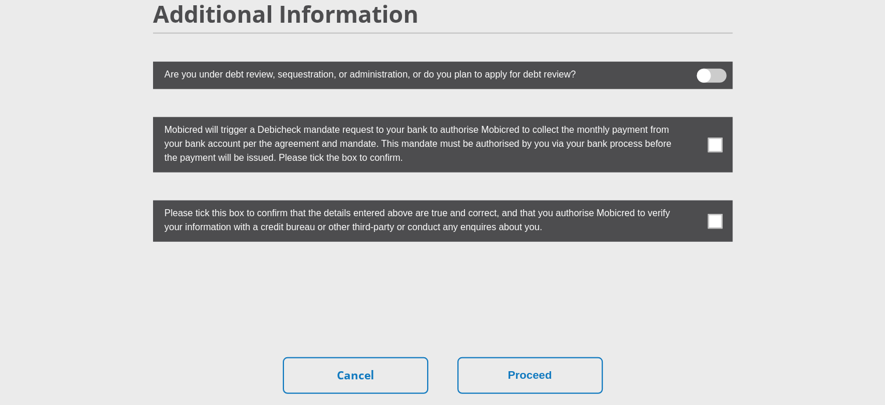
scroll to position [3203, 0]
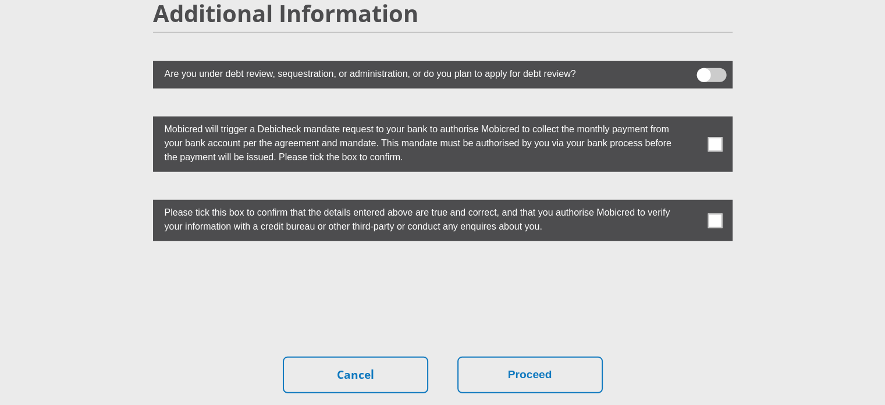
click at [725, 200] on label at bounding box center [443, 220] width 580 height 41
click at [692, 203] on input "checkbox" at bounding box center [692, 203] width 0 height 0
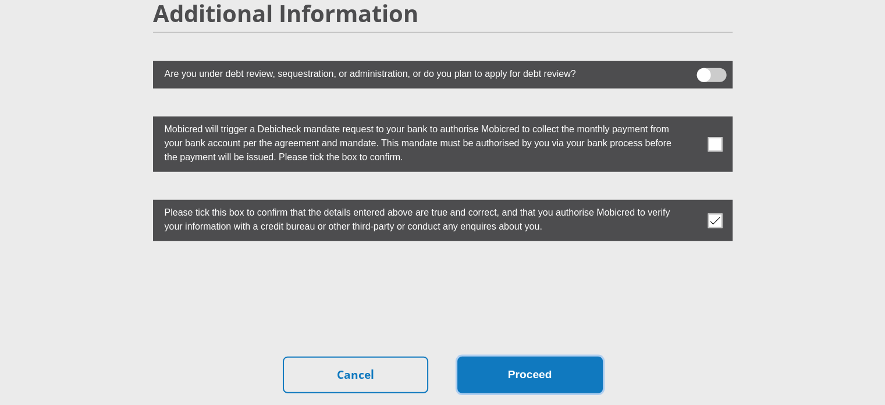
click at [568, 356] on button "Proceed" at bounding box center [531, 374] width 146 height 37
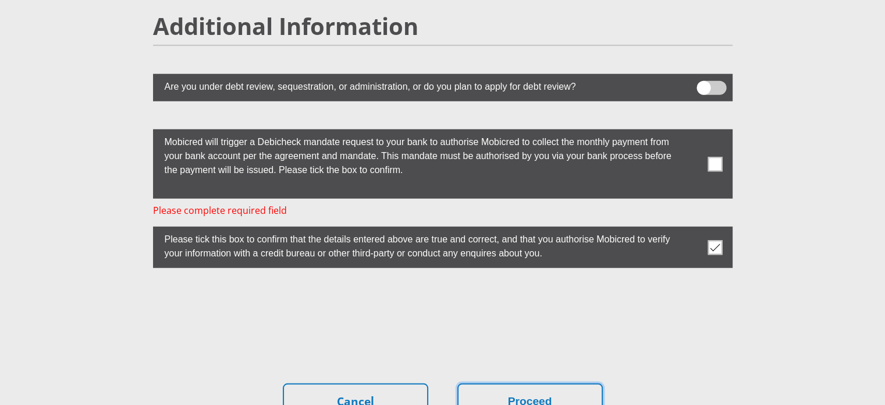
scroll to position [3190, 0]
click at [714, 157] on span at bounding box center [715, 164] width 15 height 15
click at [692, 132] on input "checkbox" at bounding box center [692, 132] width 0 height 0
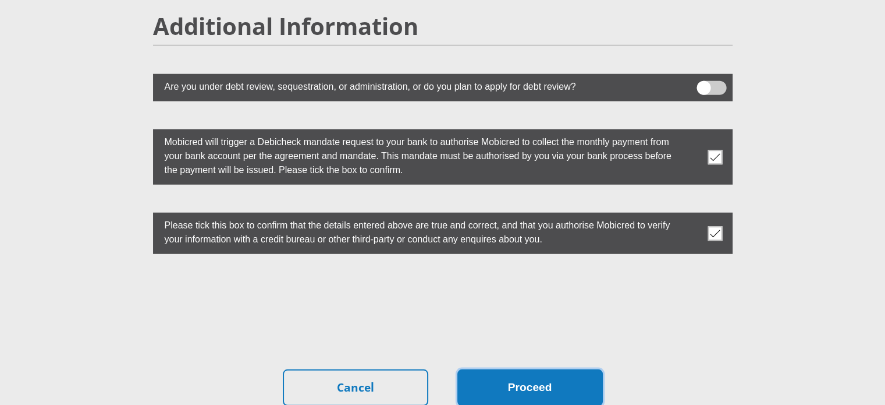
click at [540, 369] on button "Proceed" at bounding box center [531, 387] width 146 height 37
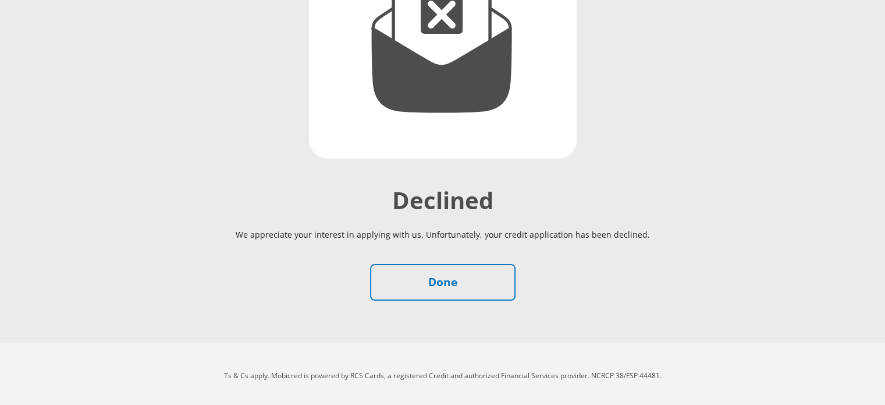
scroll to position [218, 0]
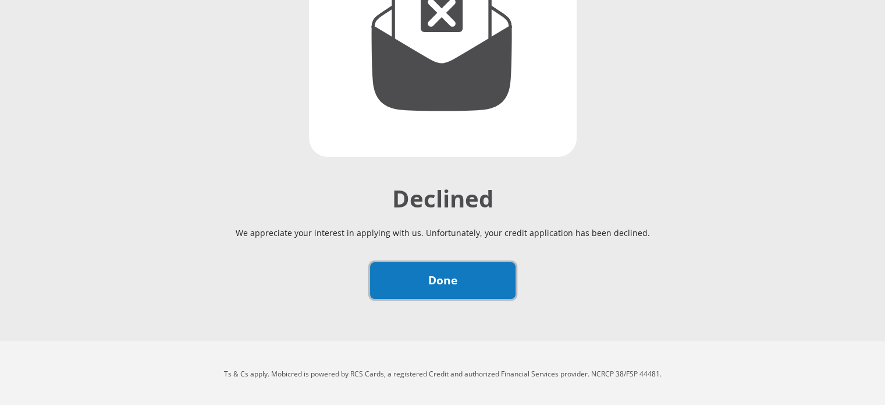
click at [472, 266] on link "Done" at bounding box center [443, 280] width 146 height 37
